Goal: Navigation & Orientation: Find specific page/section

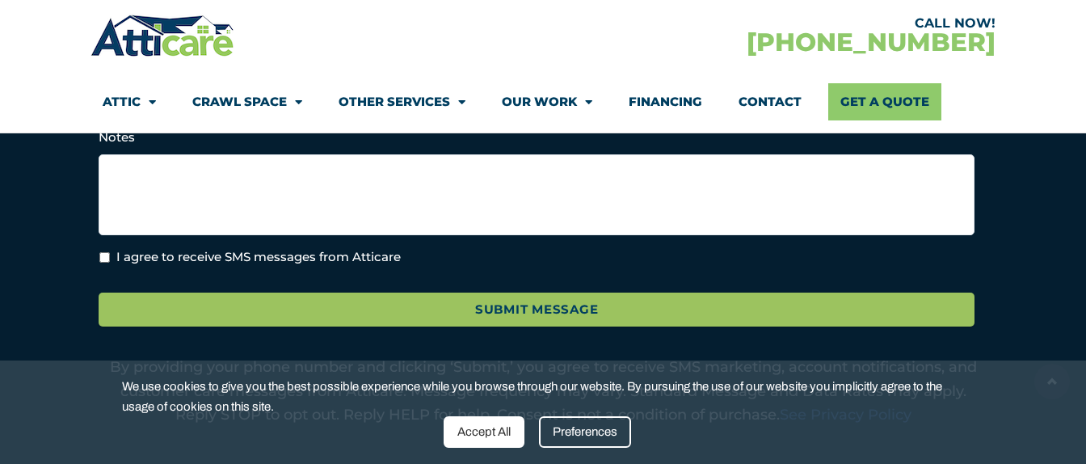
scroll to position [763, 0]
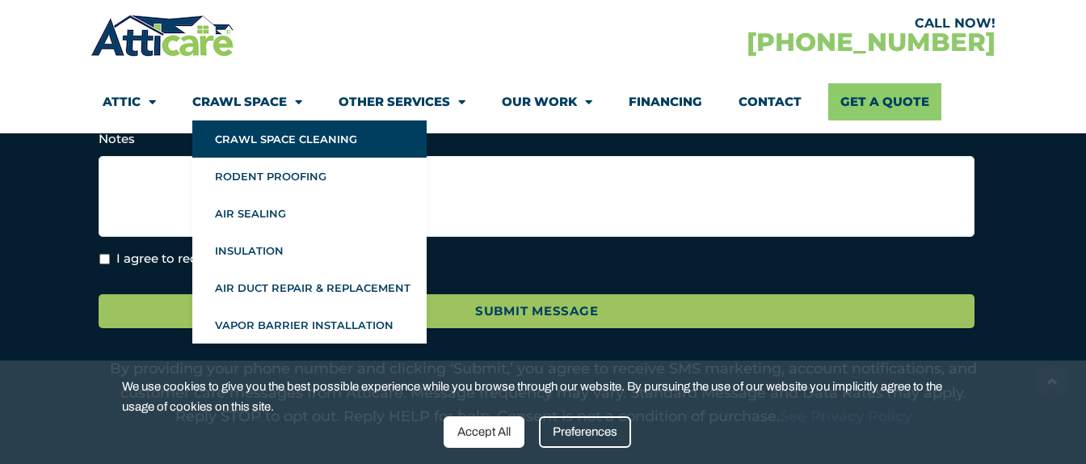
click at [273, 134] on link "Crawl Space Cleaning" at bounding box center [309, 138] width 234 height 37
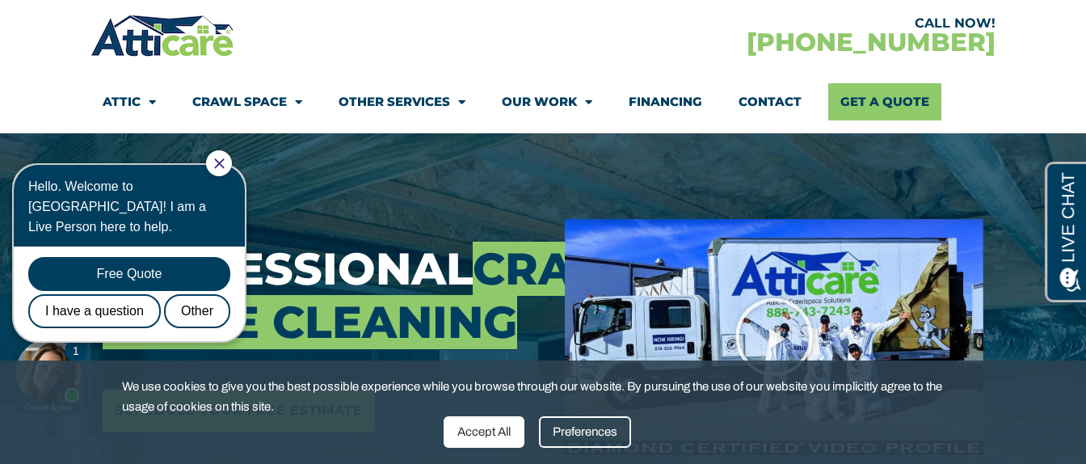
scroll to position [159, 0]
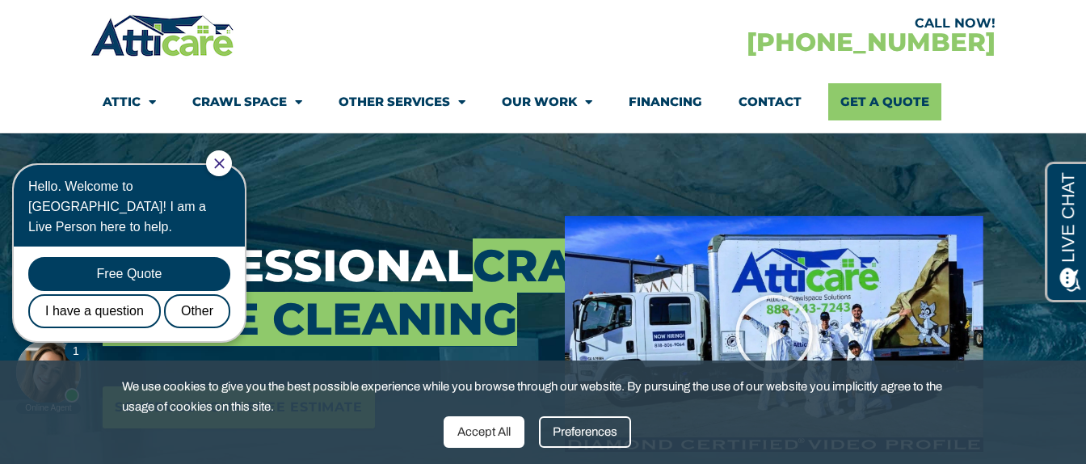
click at [225, 162] on icon "Close Chat" at bounding box center [219, 163] width 11 height 11
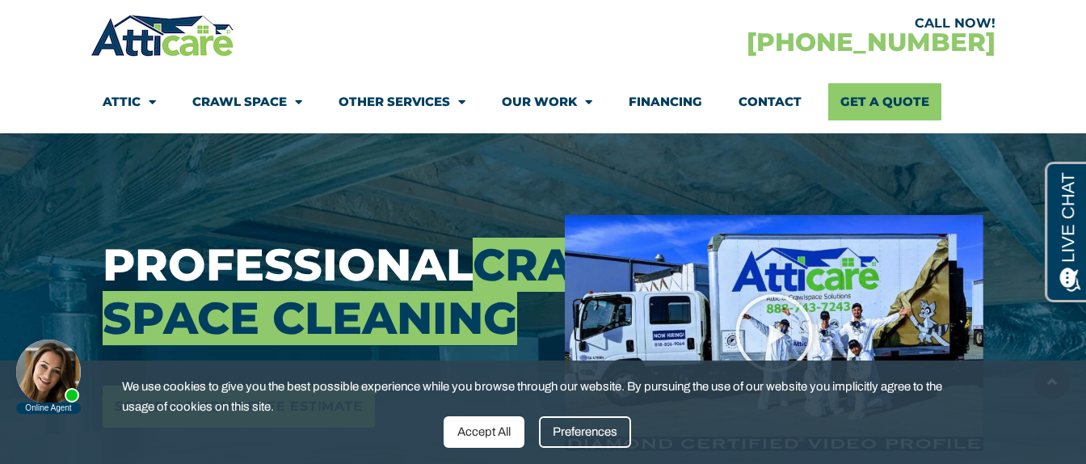
scroll to position [158, 0]
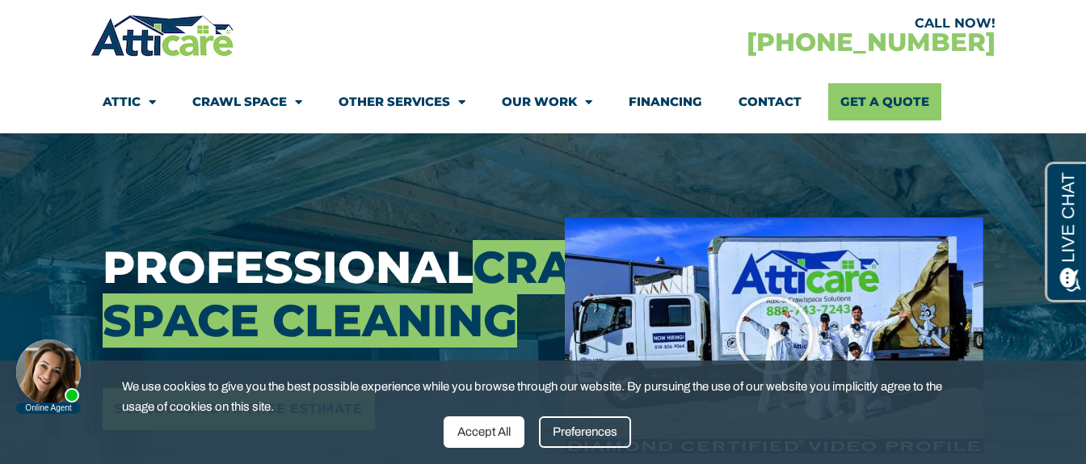
click at [492, 268] on h3 "Professional Crawl Space Cleaning" at bounding box center [322, 294] width 438 height 107
